Goal: Task Accomplishment & Management: Use online tool/utility

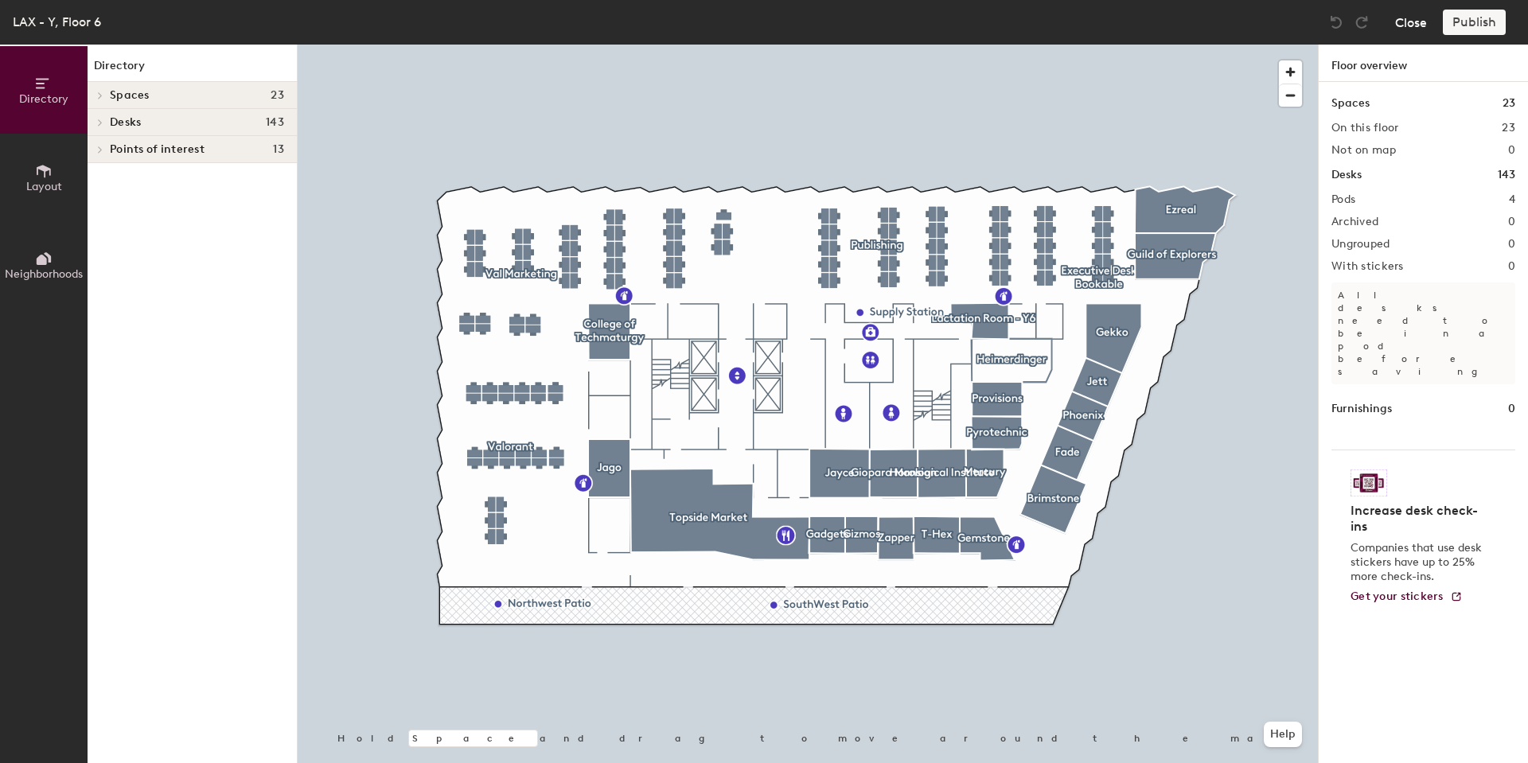
click at [1418, 23] on button "Close" at bounding box center [1411, 22] width 32 height 25
